Goal: Information Seeking & Learning: Learn about a topic

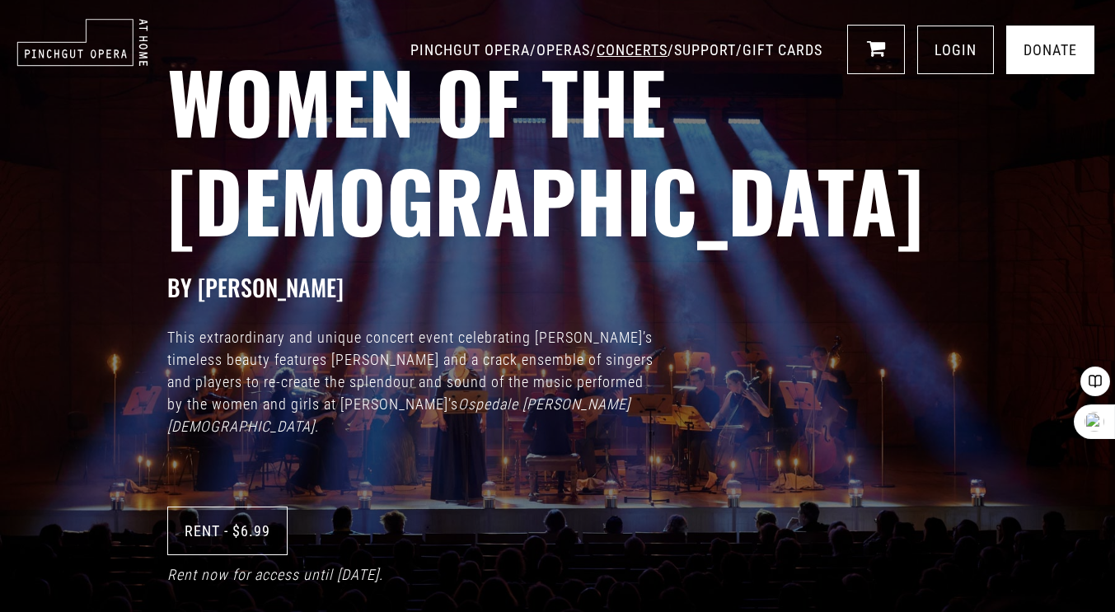
click at [597, 49] on link "CONCERTS" at bounding box center [632, 49] width 71 height 17
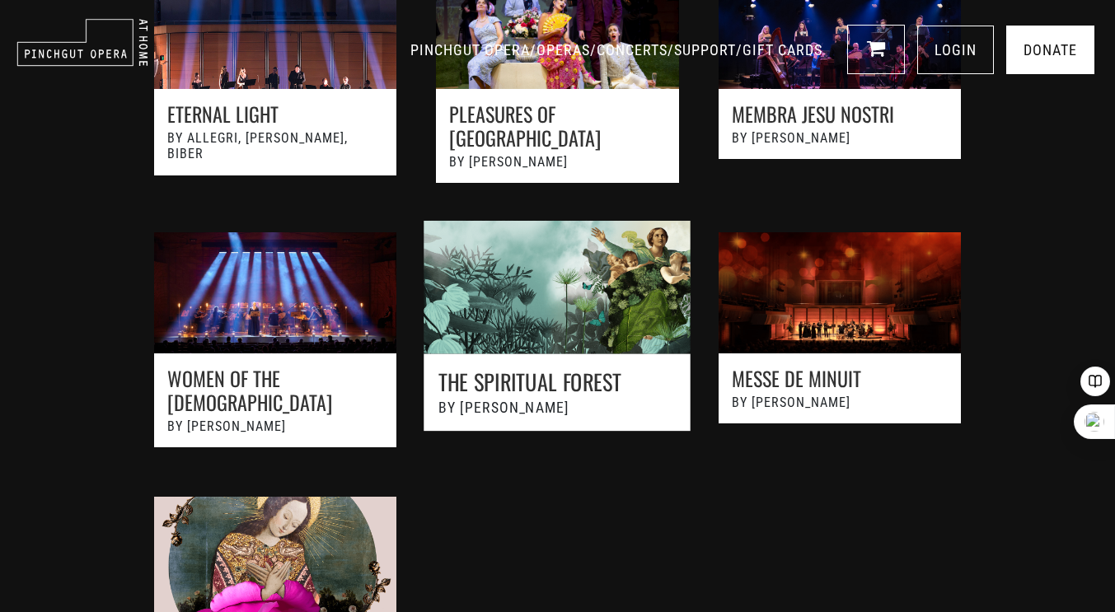
scroll to position [1126, 0]
